Goal: Transaction & Acquisition: Purchase product/service

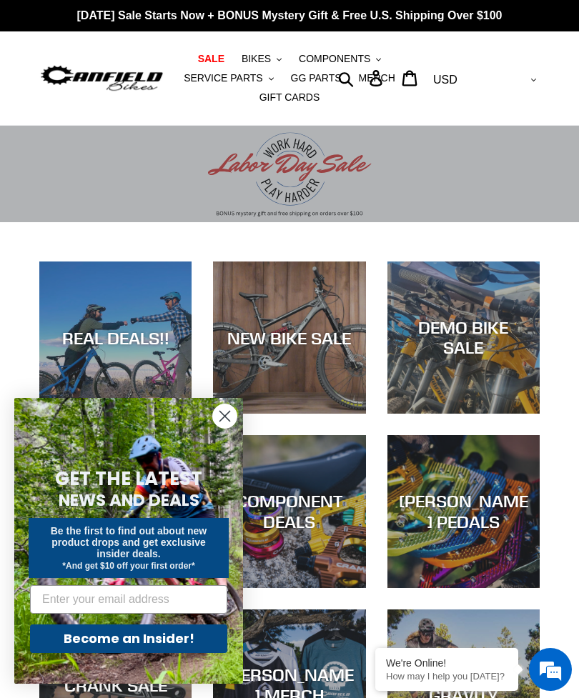
click at [230, 408] on circle "Close dialog" at bounding box center [225, 416] width 24 height 24
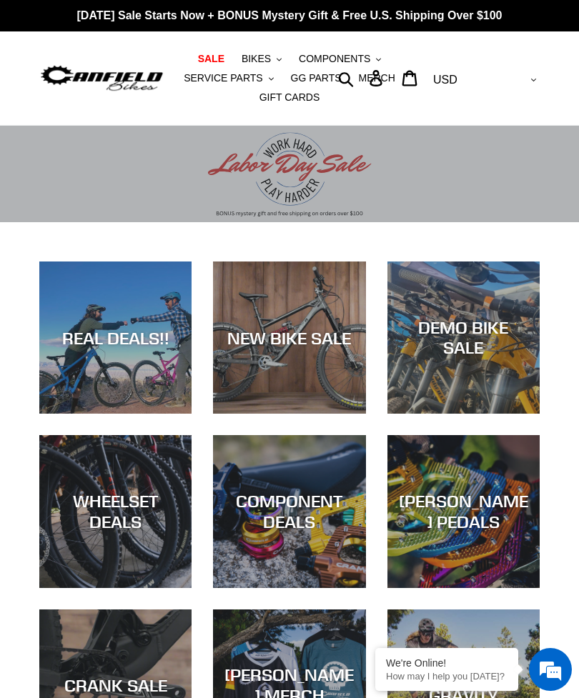
click at [259, 64] on span "BIKES" at bounding box center [256, 59] width 29 height 12
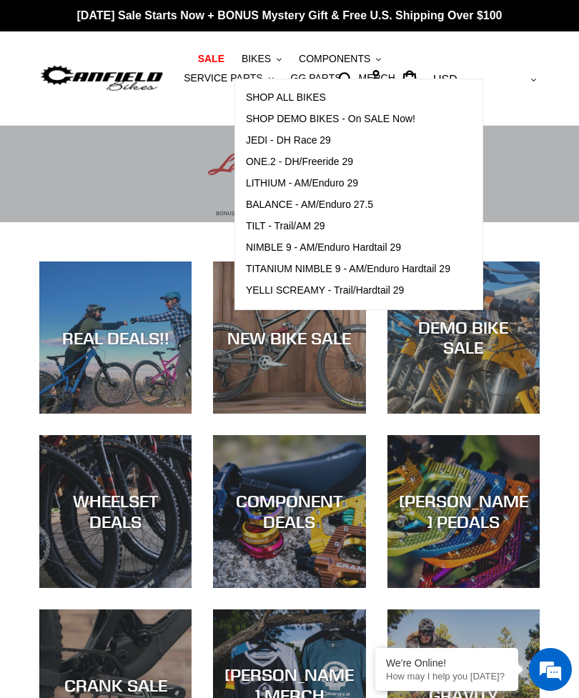
click at [433, 266] on span "TITANIUM NIMBLE 9 - AM/Enduro Hardtail 29" at bounding box center [348, 269] width 204 height 12
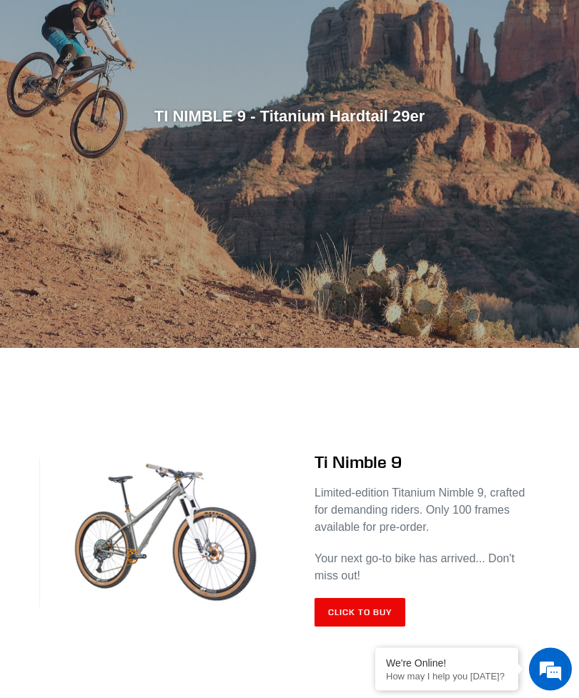
scroll to position [249, 0]
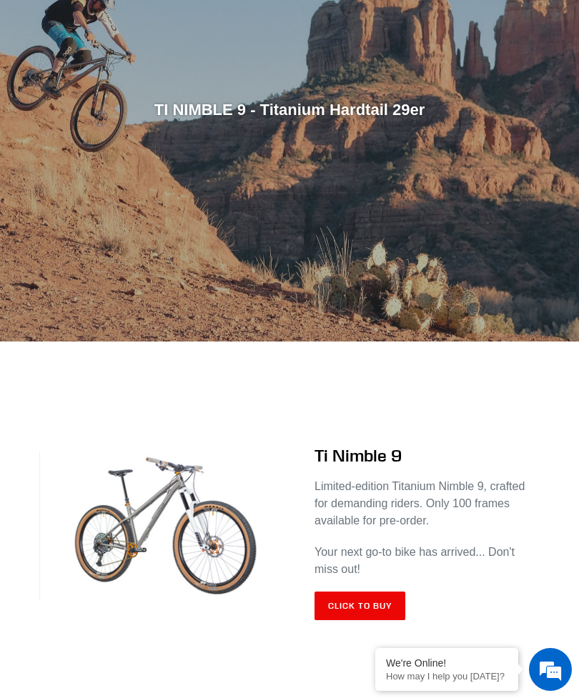
click at [380, 606] on link "Click to Buy" at bounding box center [359, 606] width 91 height 29
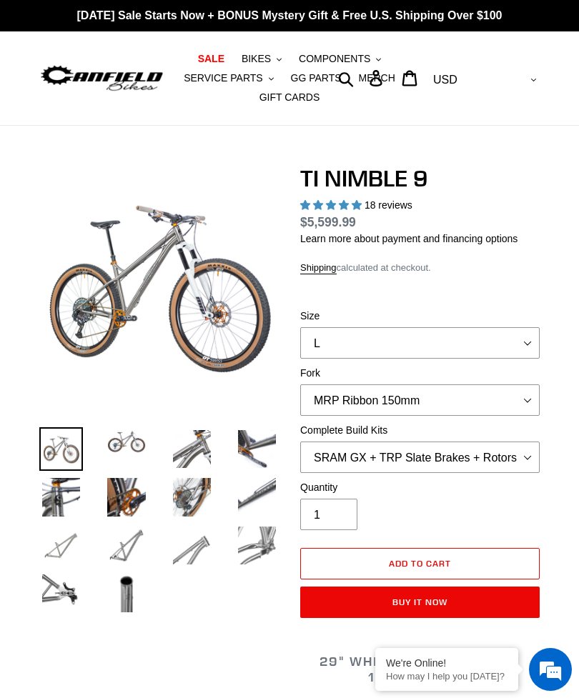
select select "highest-rating"
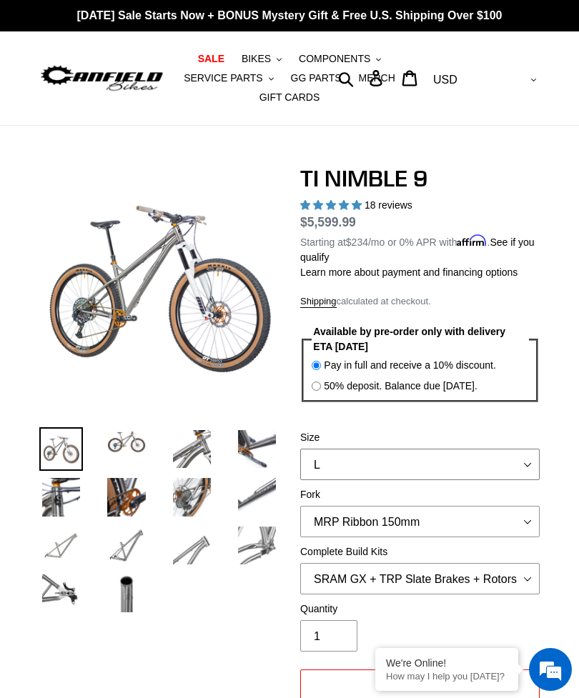
click at [531, 467] on select "S M L XL / XXL (Specify at checkout)" at bounding box center [419, 464] width 239 height 31
select select "XL / XXL (Specify at checkout)"
click at [531, 530] on select "MRP Ribbon 150mm RockShox Lyrik 150mm Fox Factory 36 150mm Cane Creek Helm 150m…" at bounding box center [419, 521] width 239 height 31
select select "Fox Factory 36 150mm"
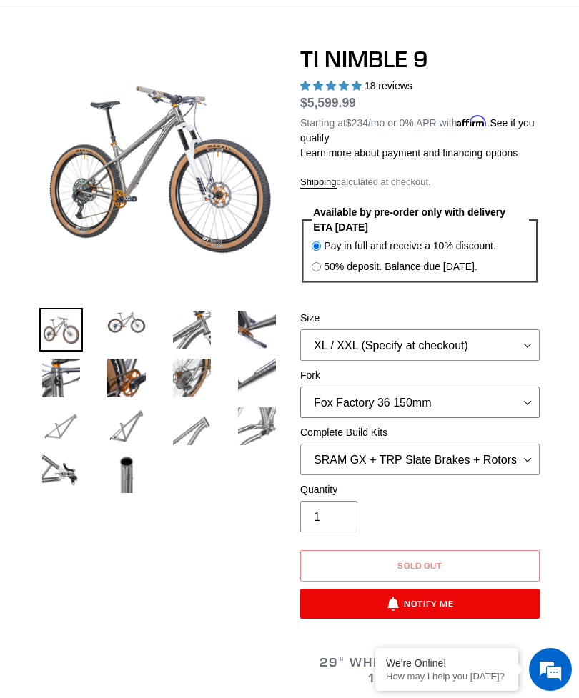
scroll to position [124, 0]
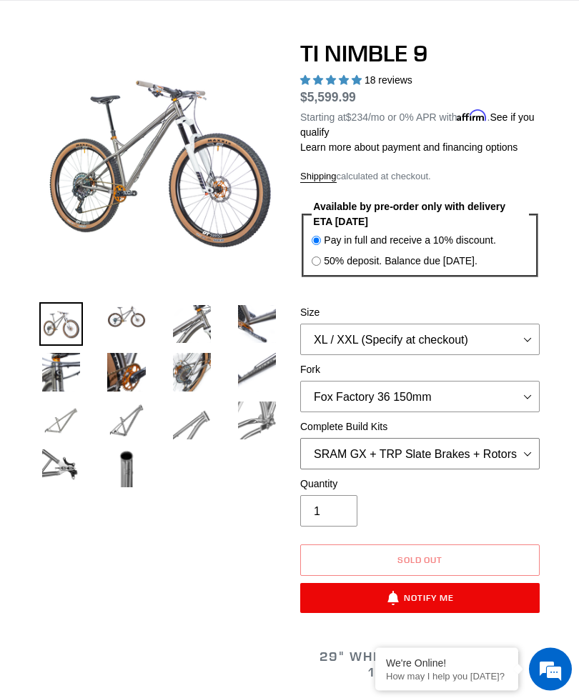
click at [525, 464] on select "SRAM GX + TRP Slate Brakes + Rotors + e13 LG-1 Wheels SHIMANO XT + SHIMANO brak…" at bounding box center [419, 454] width 239 height 31
select select "SHIMANO XT + SHIMANO brakes + Rotors + e13 LG-1 Wheels"
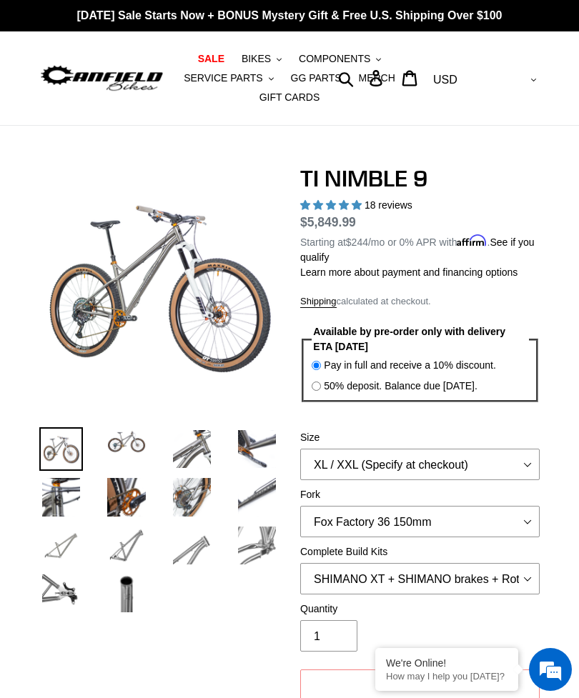
click at [121, 437] on img at bounding box center [126, 441] width 44 height 29
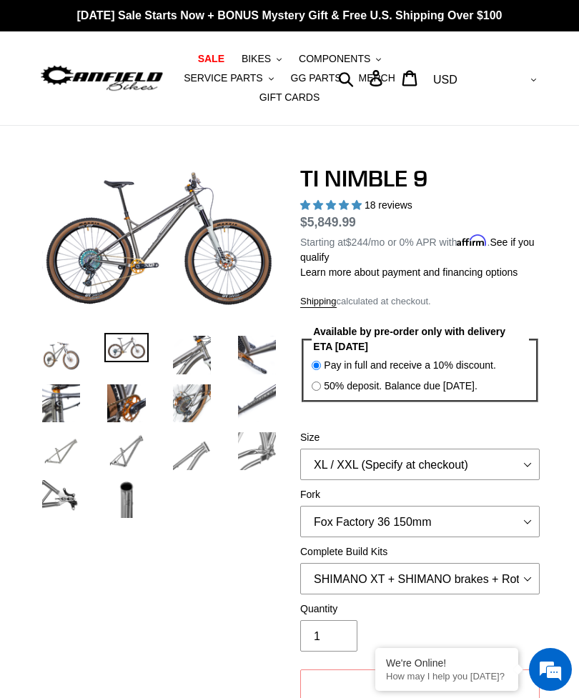
click at [194, 347] on img at bounding box center [192, 355] width 44 height 44
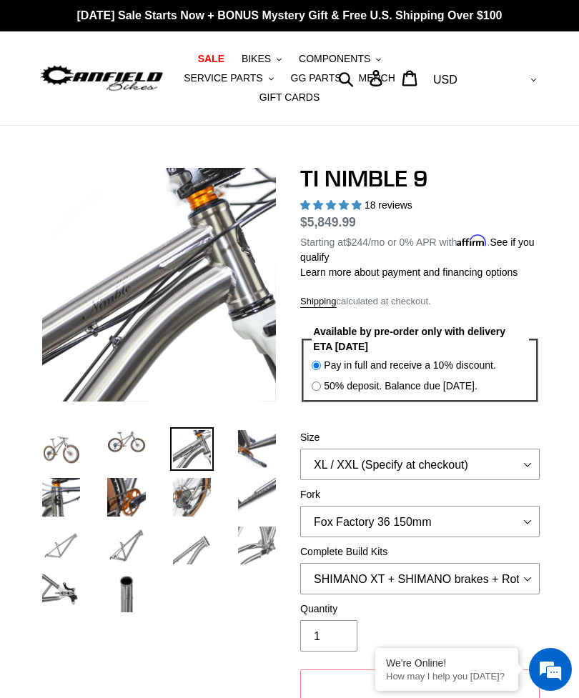
click at [250, 440] on img at bounding box center [257, 449] width 44 height 44
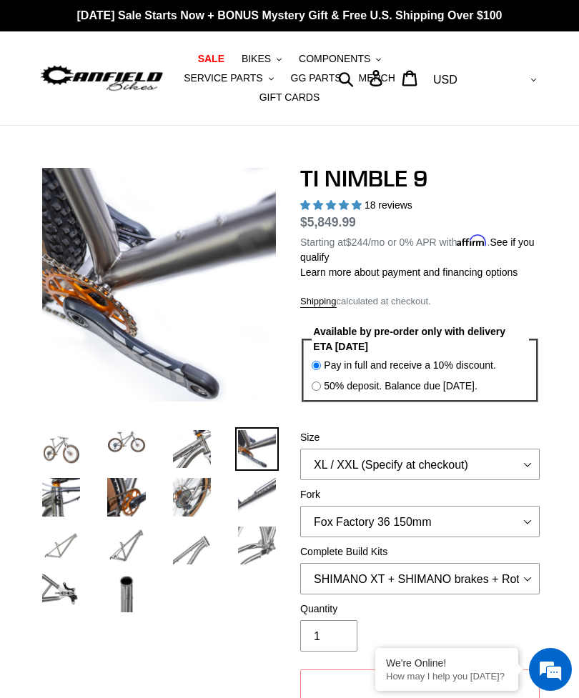
click at [65, 492] on img at bounding box center [61, 497] width 44 height 44
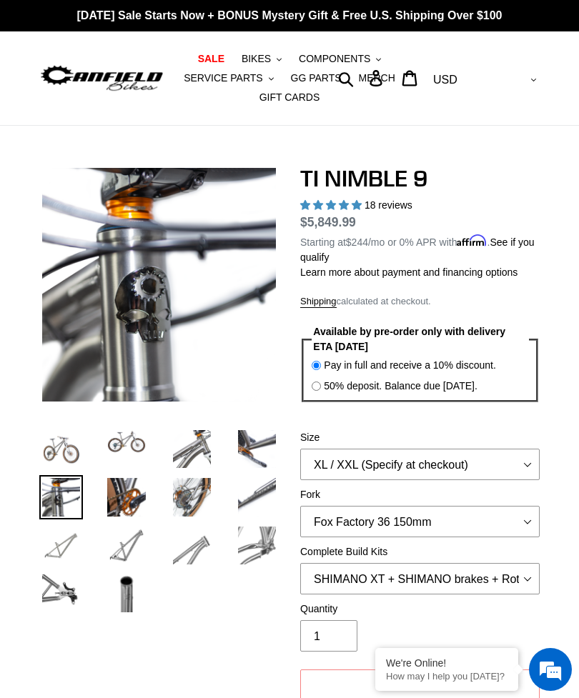
click at [124, 499] on img at bounding box center [126, 497] width 44 height 44
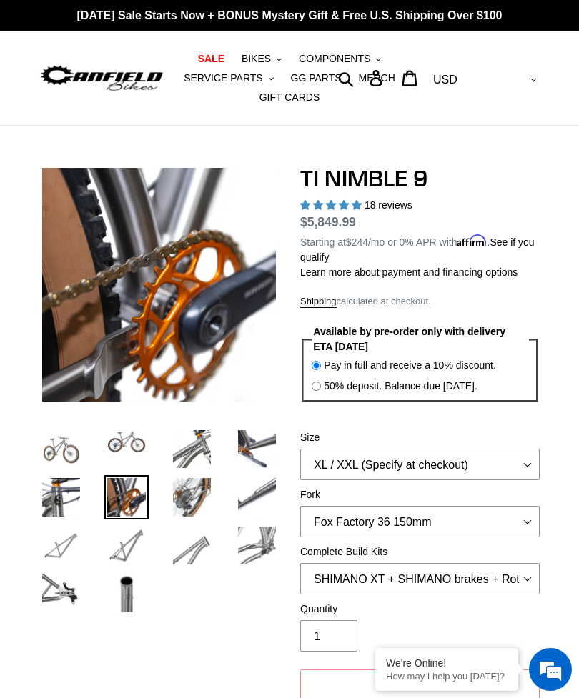
click at [188, 493] on img at bounding box center [192, 497] width 44 height 44
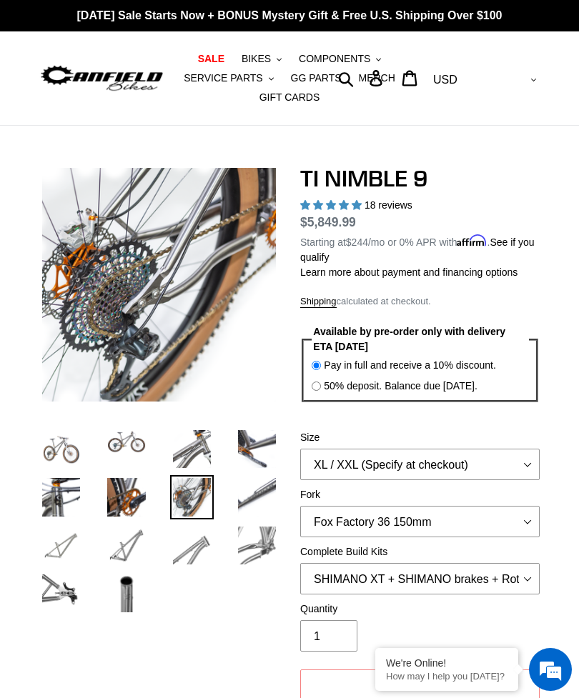
click at [249, 492] on img at bounding box center [257, 497] width 44 height 44
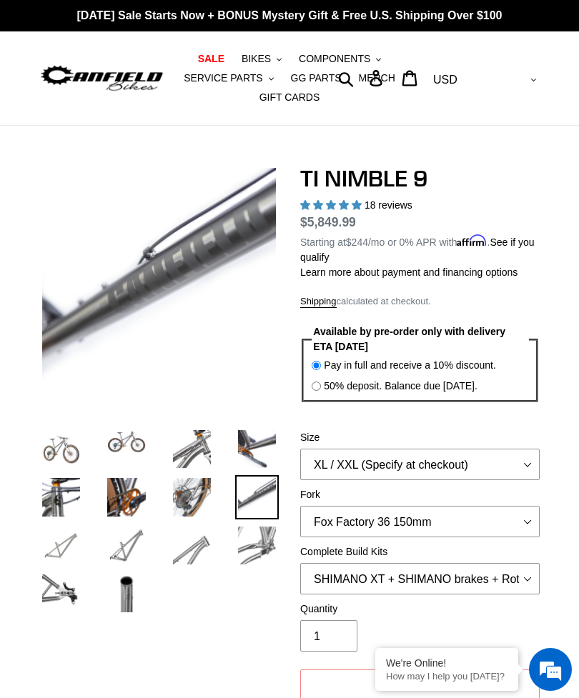
click at [252, 545] on img at bounding box center [257, 546] width 44 height 44
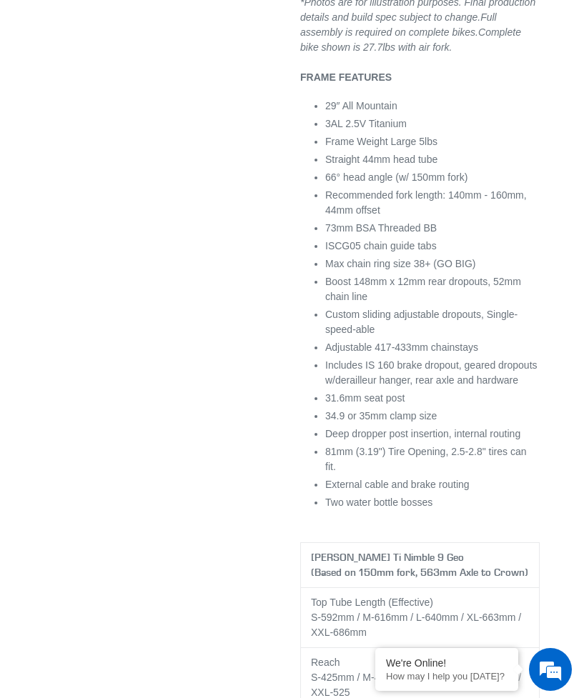
scroll to position [2639, 0]
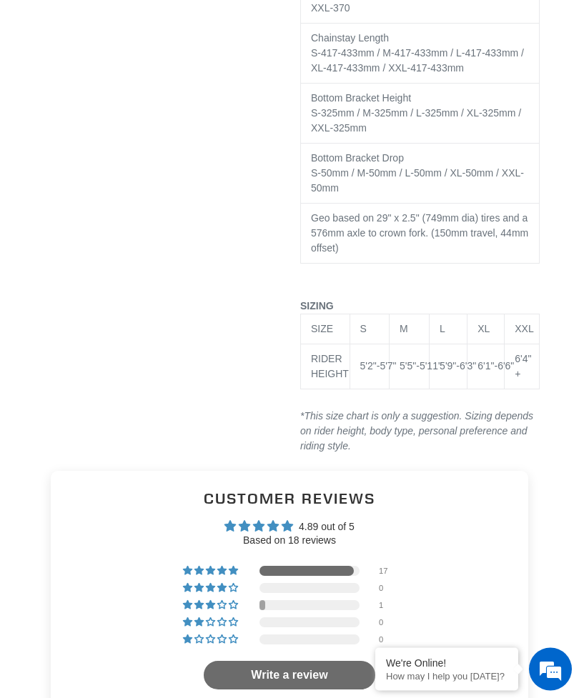
scroll to position [3895, 0]
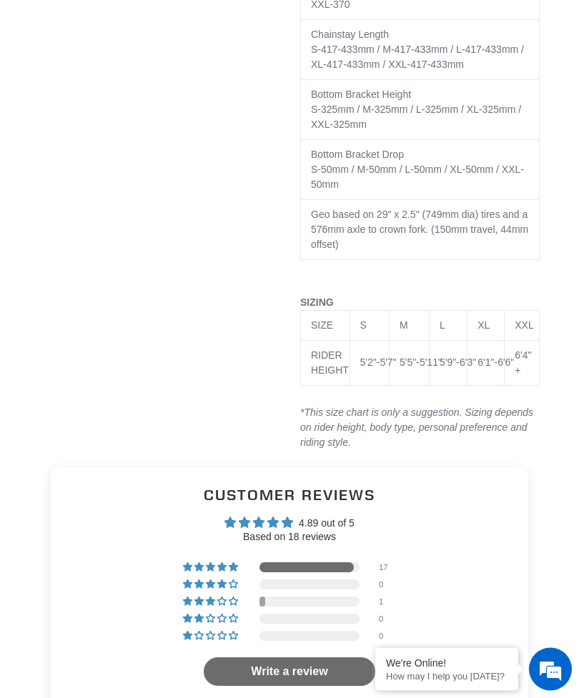
click at [519, 341] on td "XXL" at bounding box center [522, 326] width 35 height 30
click at [525, 341] on td "XXL" at bounding box center [522, 326] width 35 height 30
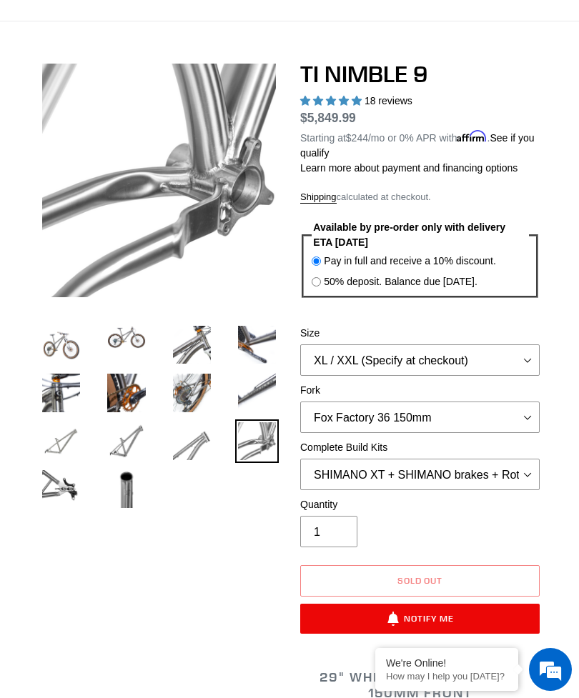
scroll to position [0, 0]
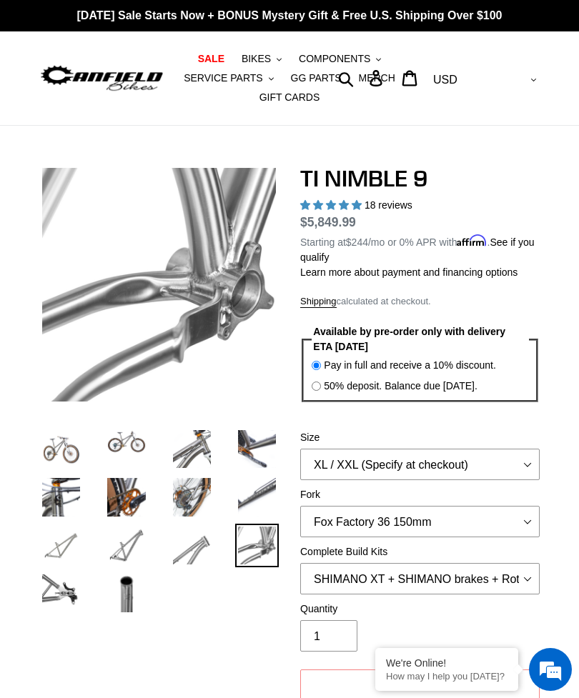
click at [68, 452] on img at bounding box center [61, 449] width 44 height 44
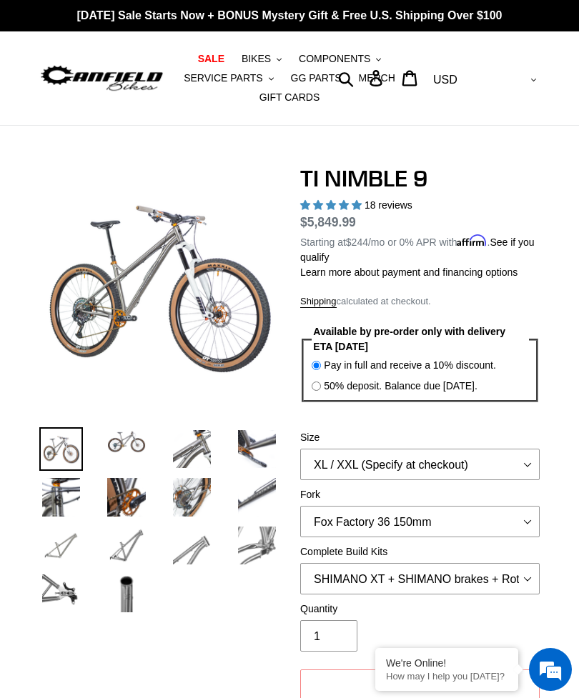
click at [126, 453] on img at bounding box center [126, 441] width 44 height 29
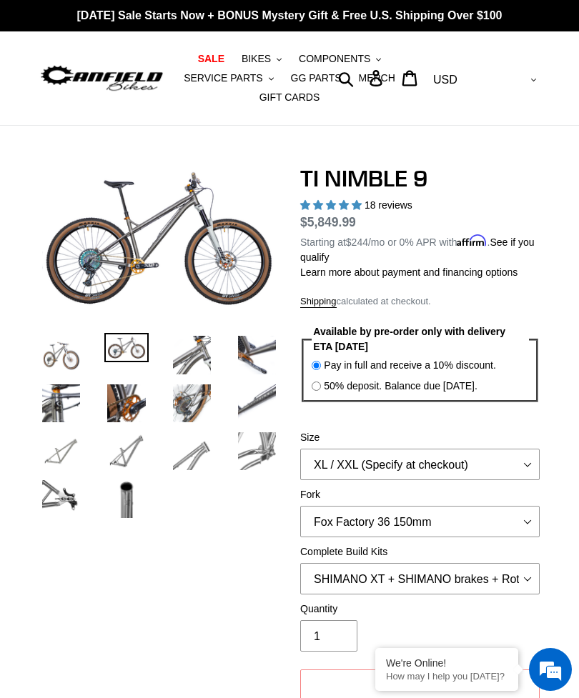
click at [130, 349] on img at bounding box center [126, 347] width 44 height 29
click at [129, 346] on img at bounding box center [126, 347] width 44 height 29
click at [522, 84] on select "AED AFN ALL AMD ANG AUD AWG AZN BAM BBD BDT BGN BIF BND BOB BSD BWP BZD CAD CDF…" at bounding box center [483, 80] width 112 height 28
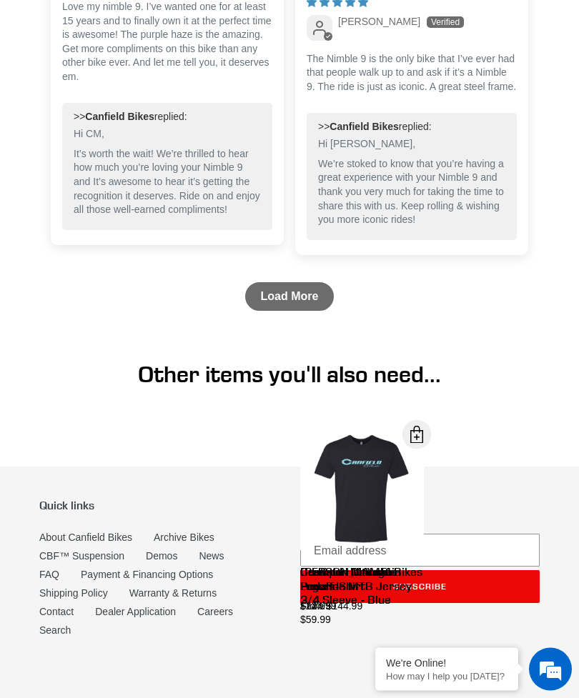
scroll to position [6367, 0]
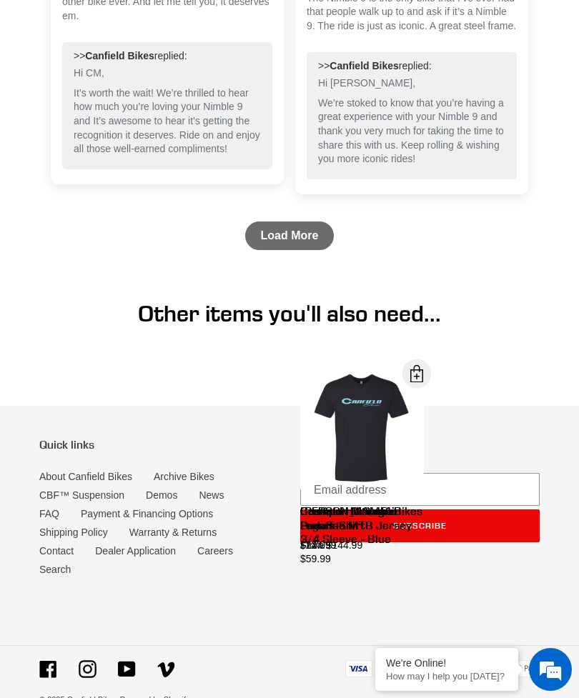
click at [118, 482] on link "About Canfield Bikes" at bounding box center [85, 476] width 93 height 11
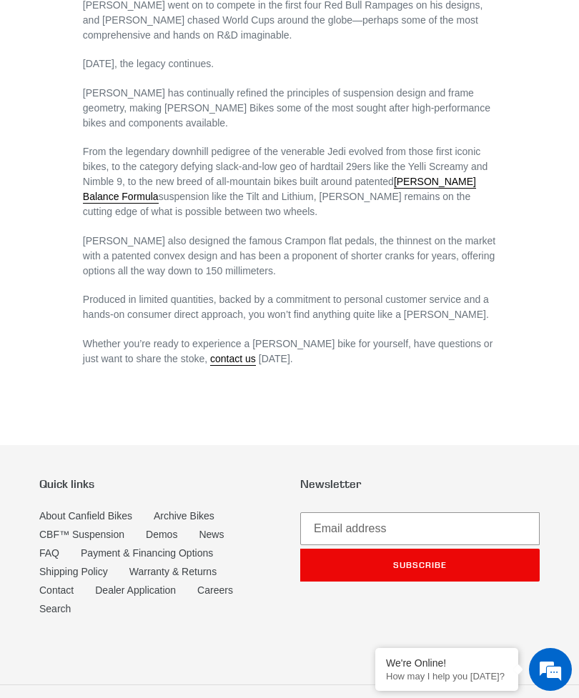
scroll to position [856, 0]
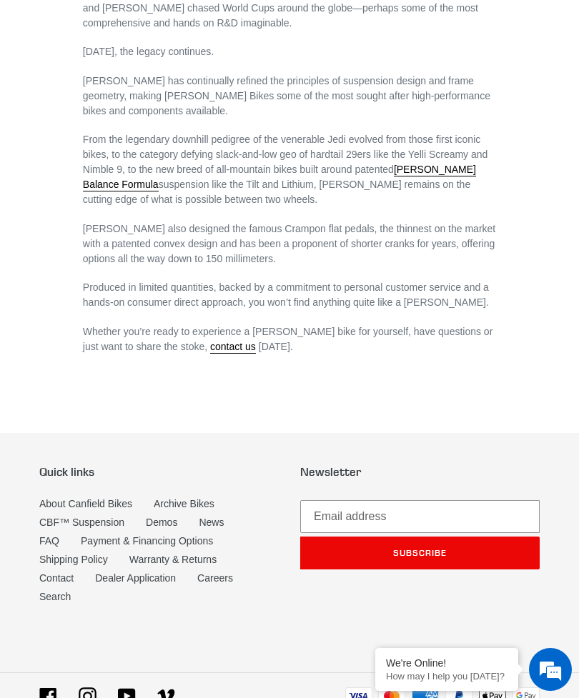
click at [226, 572] on link "Careers" at bounding box center [215, 577] width 36 height 11
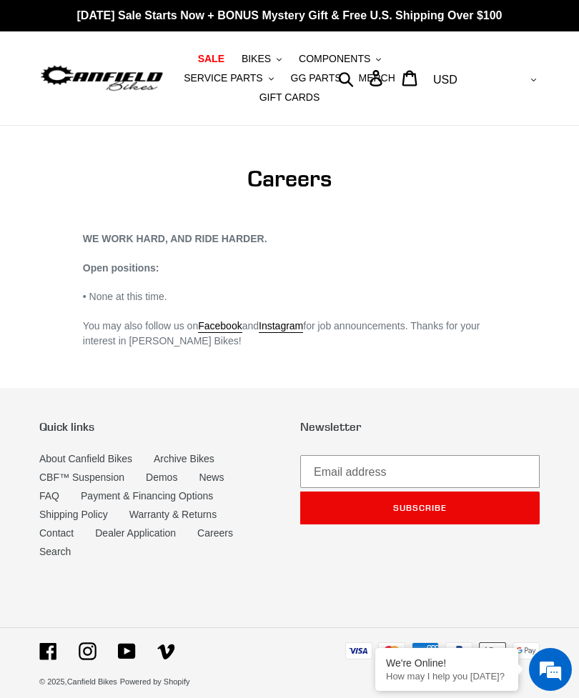
click at [64, 533] on link "Contact" at bounding box center [56, 532] width 34 height 11
